Goal: Information Seeking & Learning: Find specific fact

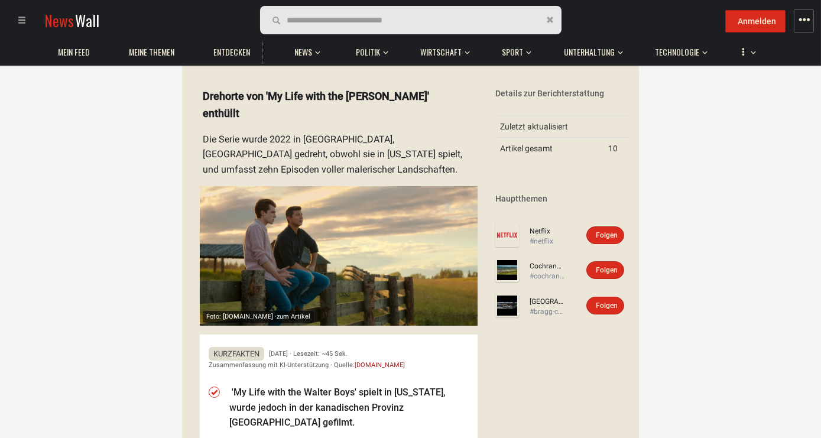
scroll to position [59, 0]
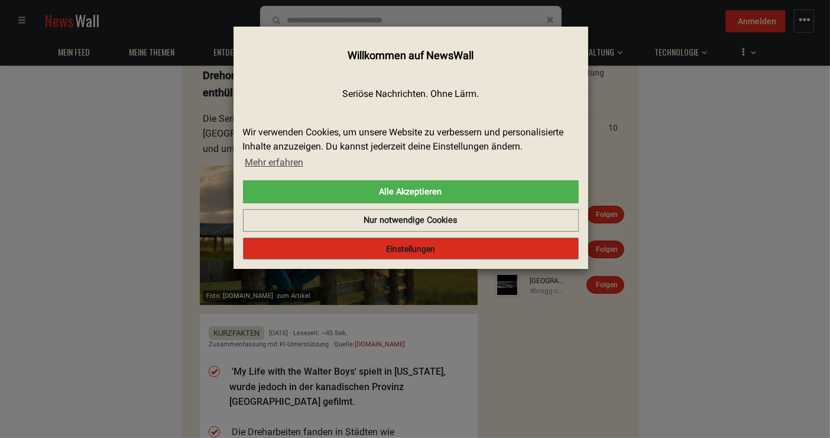
click at [411, 252] on button "Einstellungen" at bounding box center [411, 249] width 336 height 22
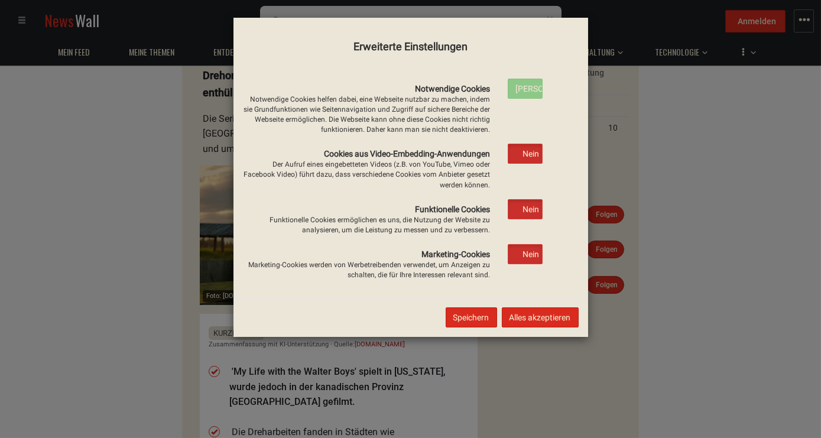
click at [484, 321] on button "Speichern" at bounding box center [471, 317] width 51 height 20
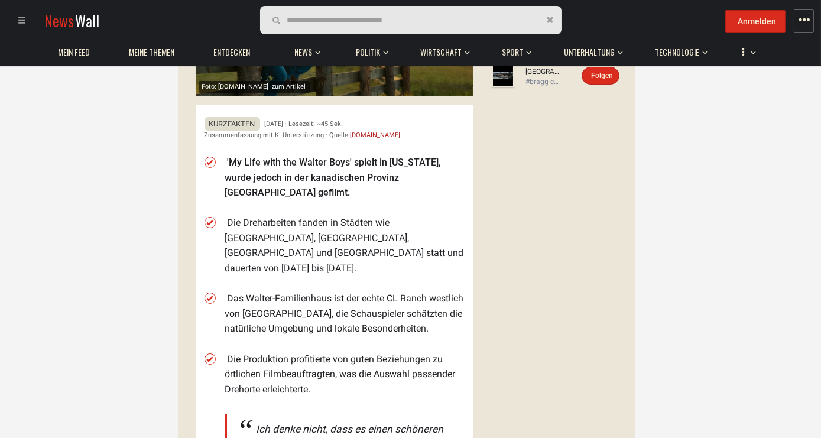
scroll to position [295, 0]
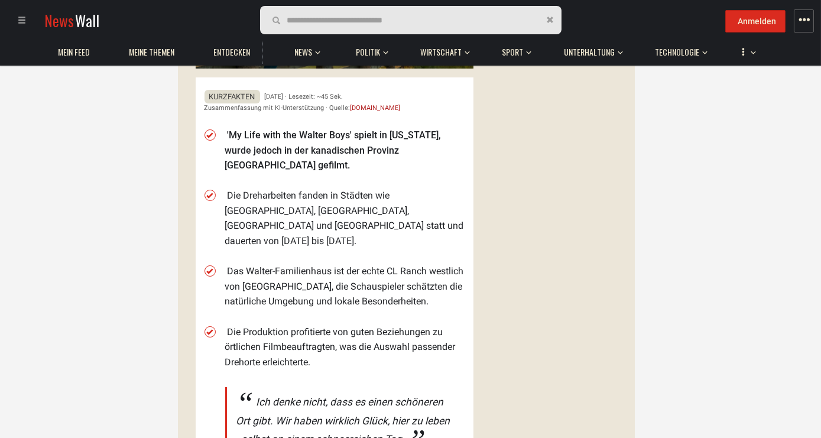
click at [293, 264] on li "Das Walter-Familienhaus ist der echte CL Ranch westlich von [GEOGRAPHIC_DATA], …" at bounding box center [344, 287] width 239 height 46
copy li "[GEOGRAPHIC_DATA]"
click at [289, 325] on li "Die Produktion profitierte von guten Beziehungen zu örtlichen Filmbeauftragten,…" at bounding box center [344, 348] width 239 height 46
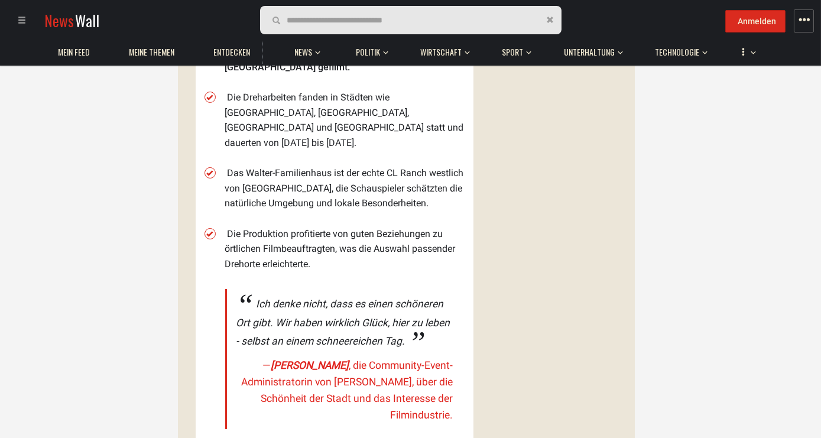
scroll to position [413, 0]
